Goal: Information Seeking & Learning: Compare options

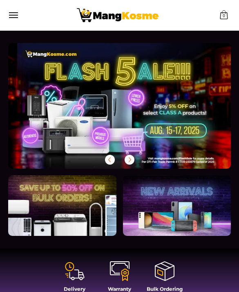
click at [210, 149] on div at bounding box center [119, 106] width 223 height 126
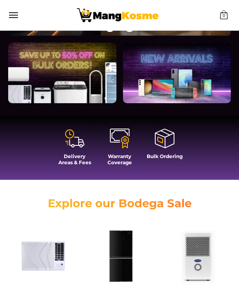
scroll to position [0, 446]
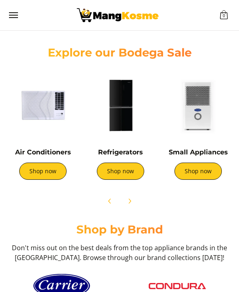
click at [138, 199] on button "Next" at bounding box center [130, 201] width 18 height 18
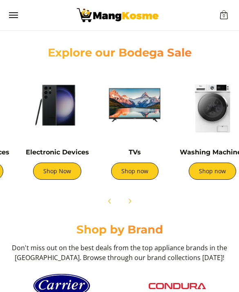
scroll to position [0, 220]
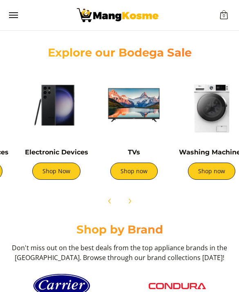
click at [131, 204] on span "Next" at bounding box center [130, 201] width 10 height 10
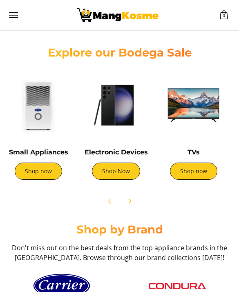
scroll to position [0, 0]
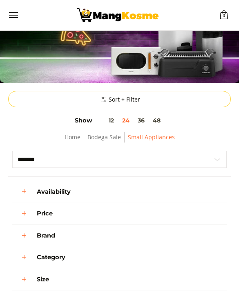
scroll to position [98, 0]
click at [175, 210] on details "Price" at bounding box center [120, 213] width 166 height 14
click at [160, 120] on button "48" at bounding box center [157, 120] width 16 height 7
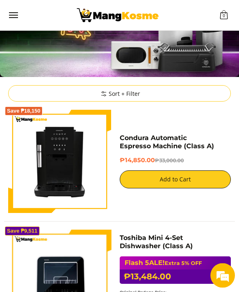
scroll to position [104, 0]
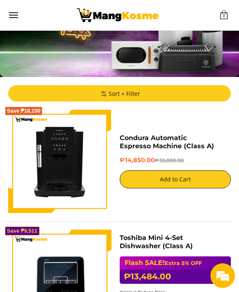
click at [153, 95] on summary "Sort + Filter" at bounding box center [119, 93] width 223 height 16
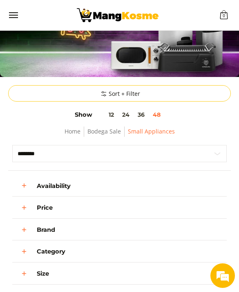
click at [25, 205] on icon "Open" at bounding box center [23, 207] width 7 height 7
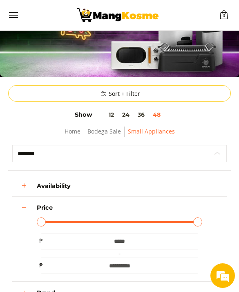
click at [126, 149] on select "**********" at bounding box center [119, 153] width 215 height 17
select select "**********"
